Goal: Task Accomplishment & Management: Use online tool/utility

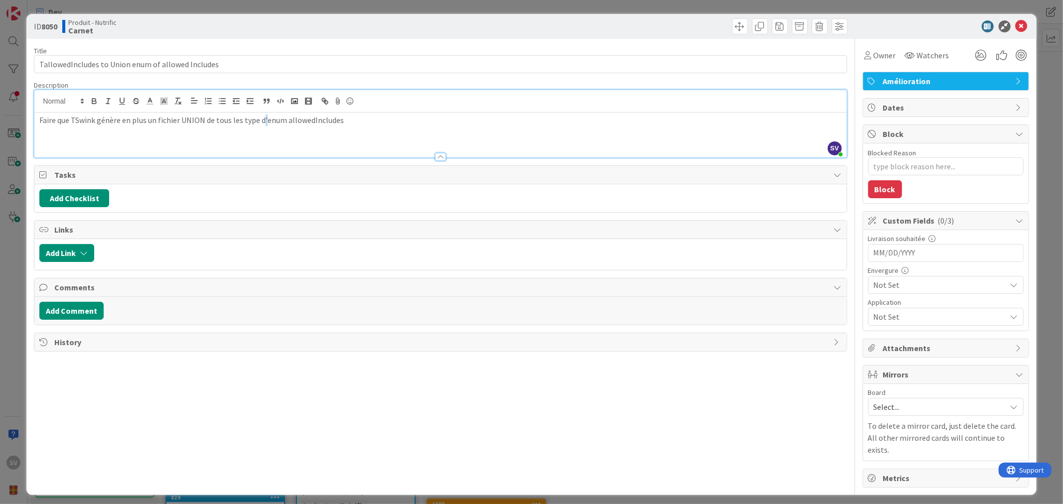
drag, startPoint x: 354, startPoint y: 154, endPoint x: 277, endPoint y: 120, distance: 84.1
click at [265, 118] on p "Faire que TSwink génère en plus un fichier UNION de tous les type d'enum allowe…" at bounding box center [440, 120] width 802 height 11
drag, startPoint x: 150, startPoint y: 58, endPoint x: 161, endPoint y: 60, distance: 10.6
click at [151, 58] on input "TallowedIncludes to Union enum of allowed Includes" at bounding box center [440, 64] width 813 height 18
click at [162, 58] on input "TallowedIncludes to Union enum of allowed Includes" at bounding box center [440, 64] width 813 height 18
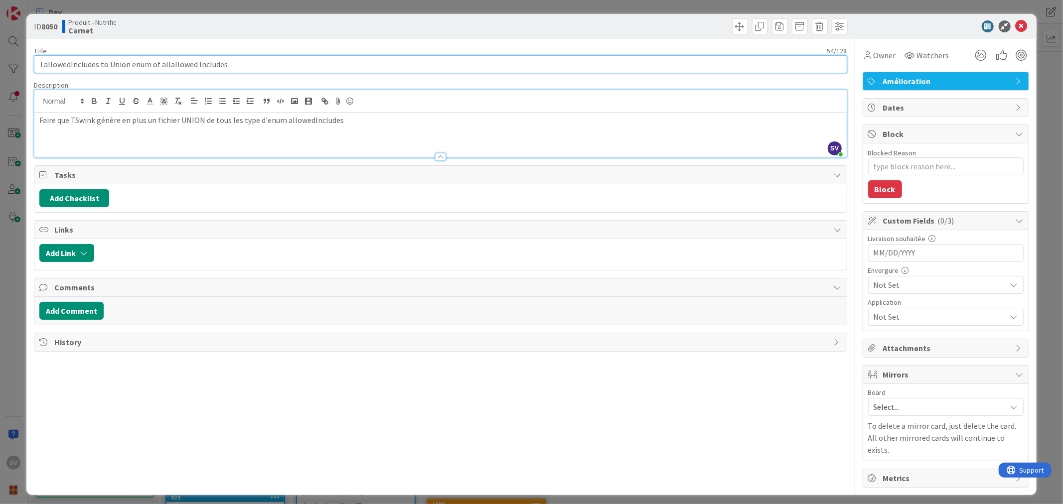
type input "TallowedIncludes to Union enum of all allowed Includes"
type textarea "x"
type input "TallowedIncludes to Union enum of all Allowed Includes"
type textarea "x"
type input "TallowedIncludes to Union enum of all Allowedncludes"
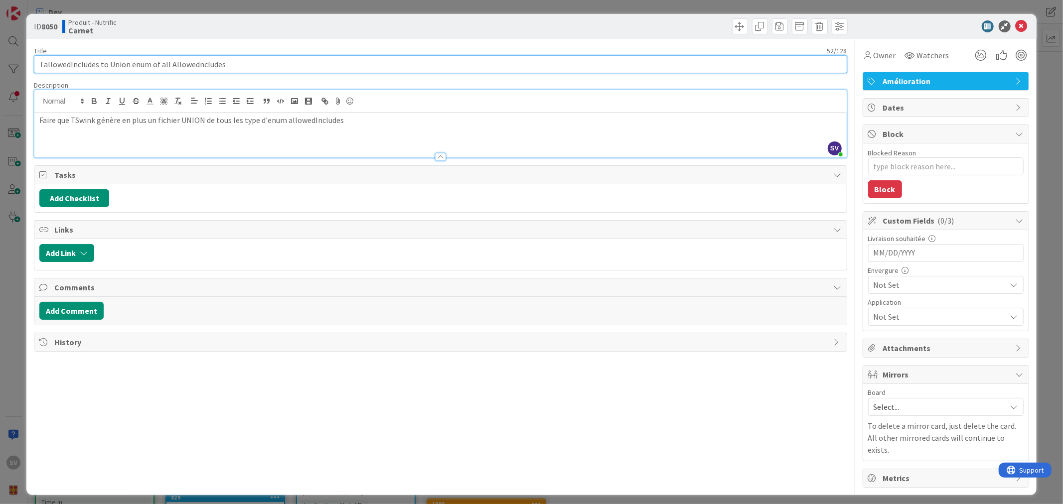
type textarea "x"
type input "TallowedIncludes to Union enum of all AllowedIncludes"
type textarea "x"
type input "Refactoring : TallowedIncludes to Union enum of all AllowedIncludes"
type textarea "x"
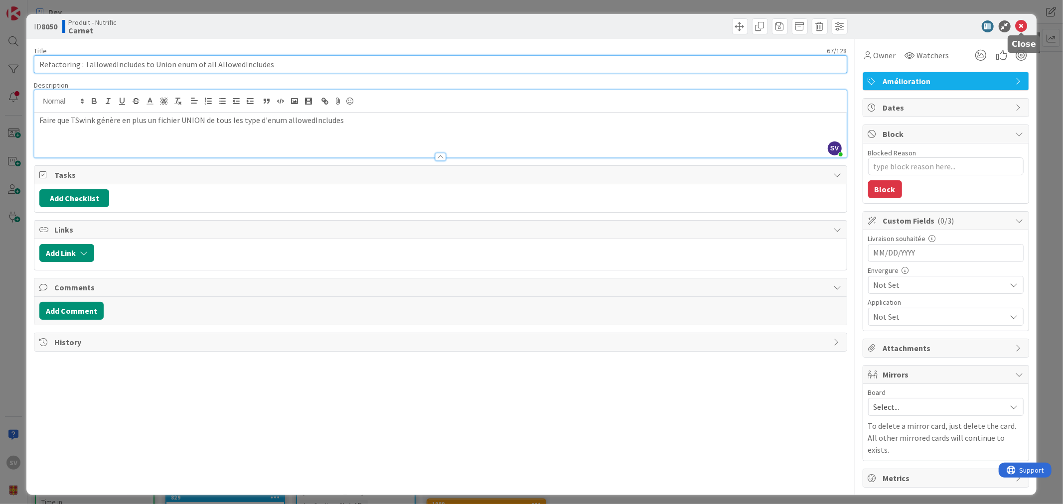
type input "Refactoring : TallowedIncludes to Union enum of all AllowedIncludes"
click at [1018, 22] on icon at bounding box center [1021, 26] width 12 height 12
